Goal: Navigation & Orientation: Find specific page/section

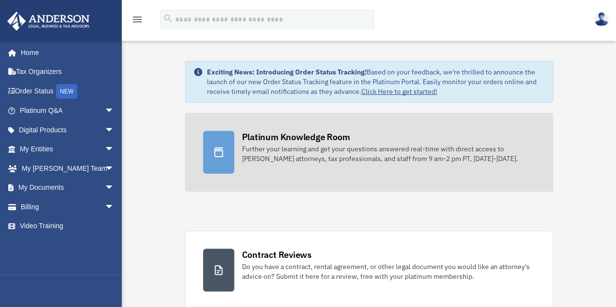
click at [216, 149] on icon at bounding box center [219, 152] width 12 height 12
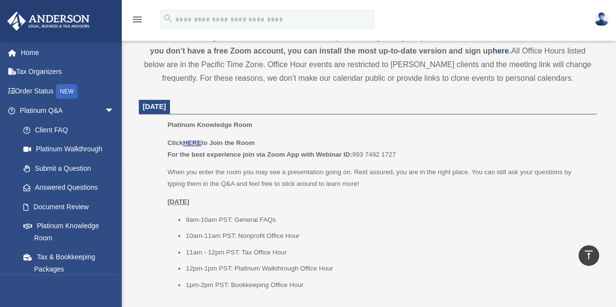
scroll to position [372, 0]
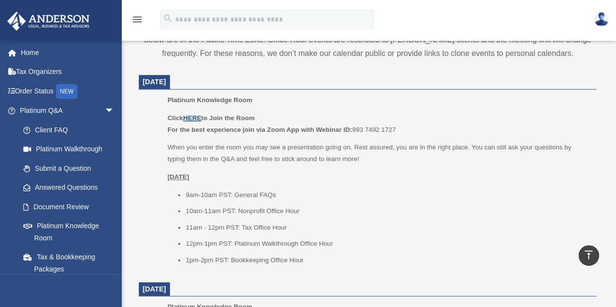
click at [195, 116] on u "HERE" at bounding box center [192, 117] width 18 height 7
click at [90, 187] on link "Answered Questions" at bounding box center [71, 187] width 115 height 19
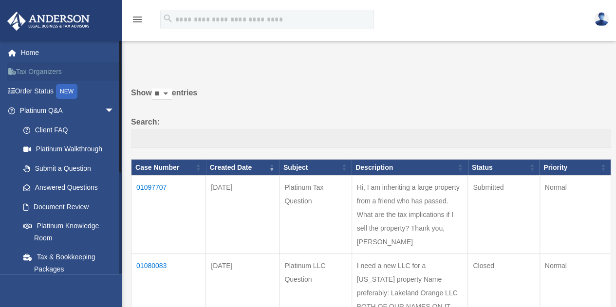
click at [47, 72] on link "Tax Organizers" at bounding box center [68, 71] width 122 height 19
